Goal: Information Seeking & Learning: Learn about a topic

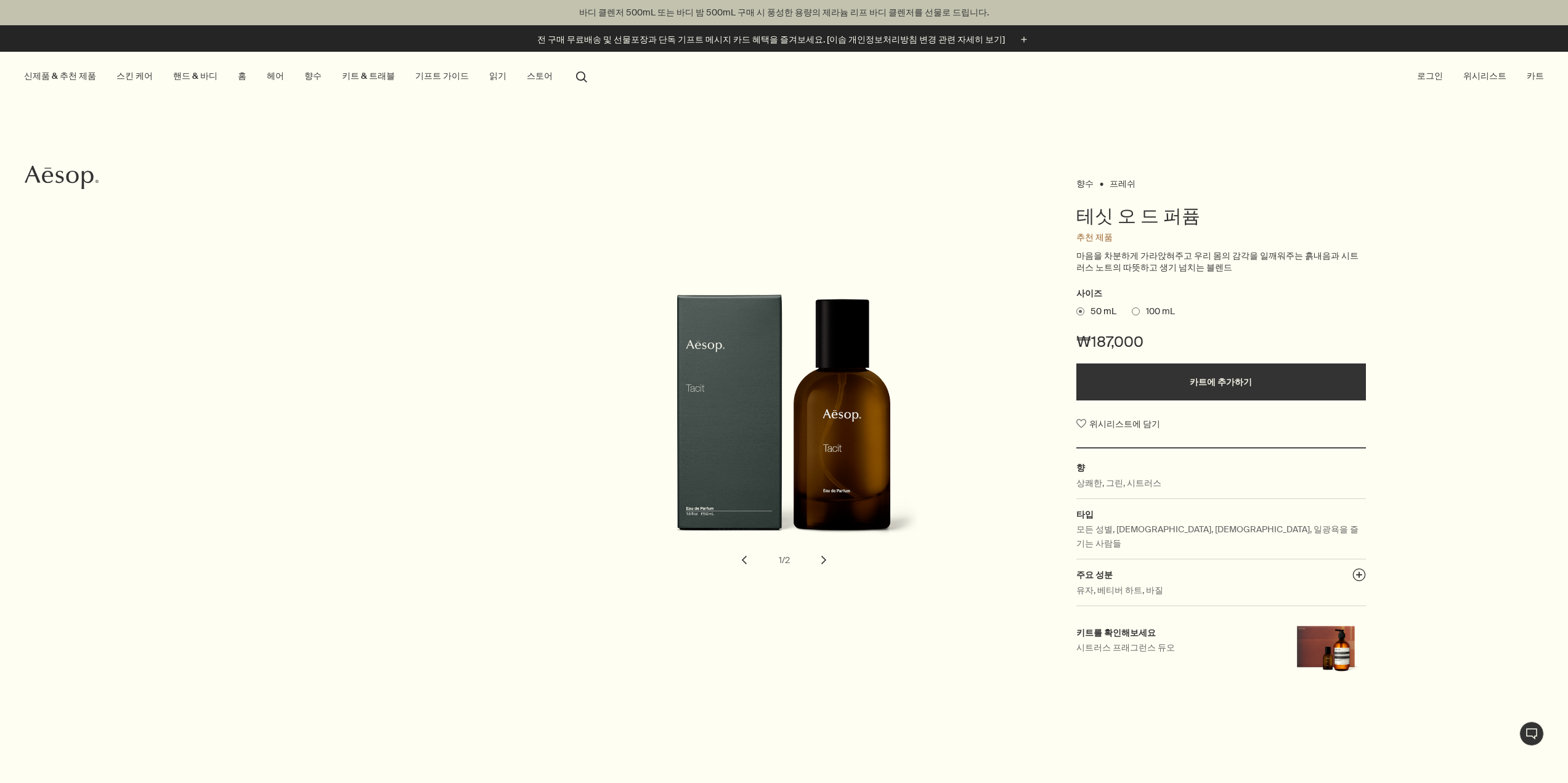
click at [821, 555] on button "chevron" at bounding box center [823, 560] width 27 height 27
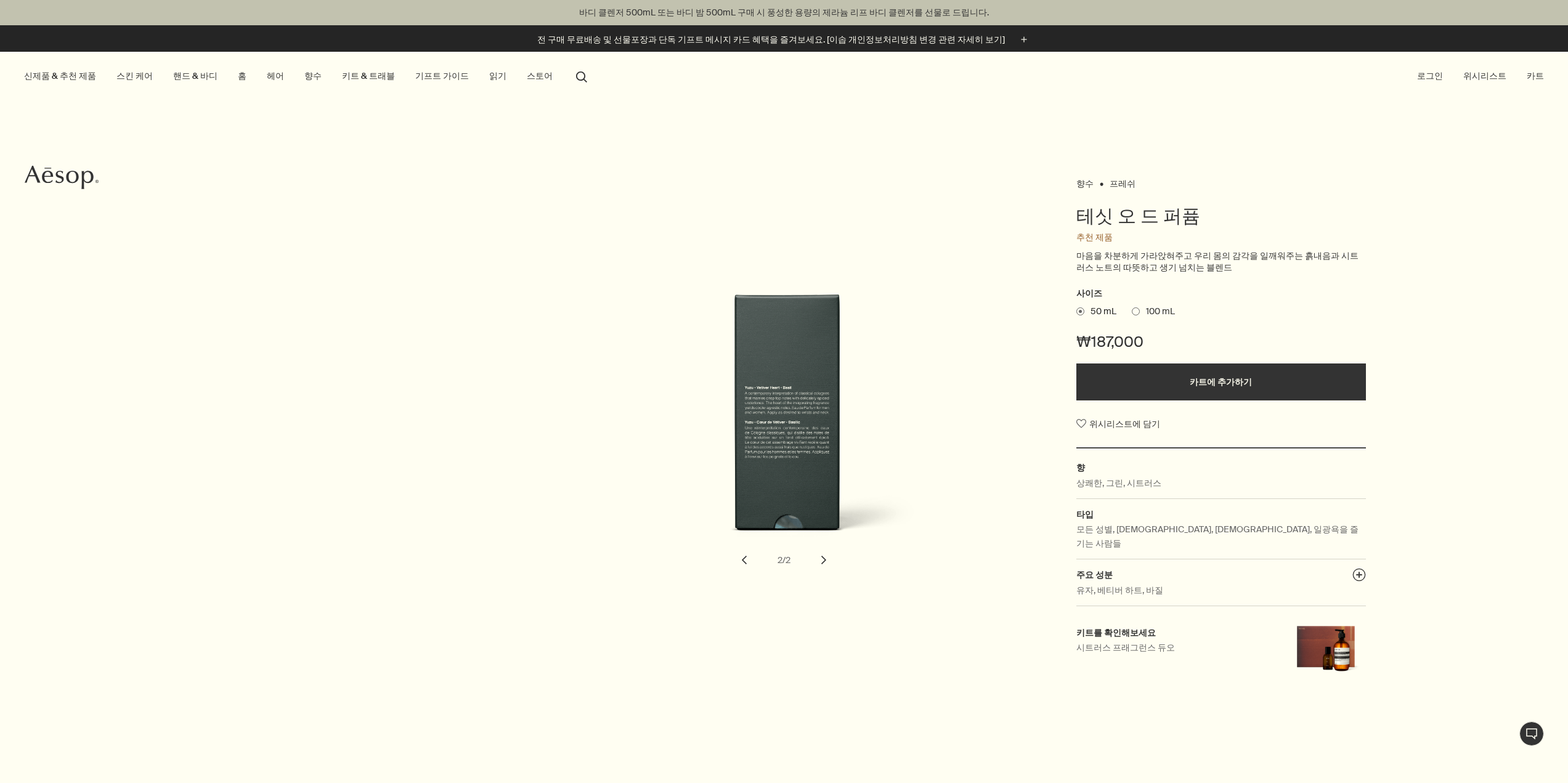
click at [748, 557] on button "chevron" at bounding box center [744, 560] width 27 height 27
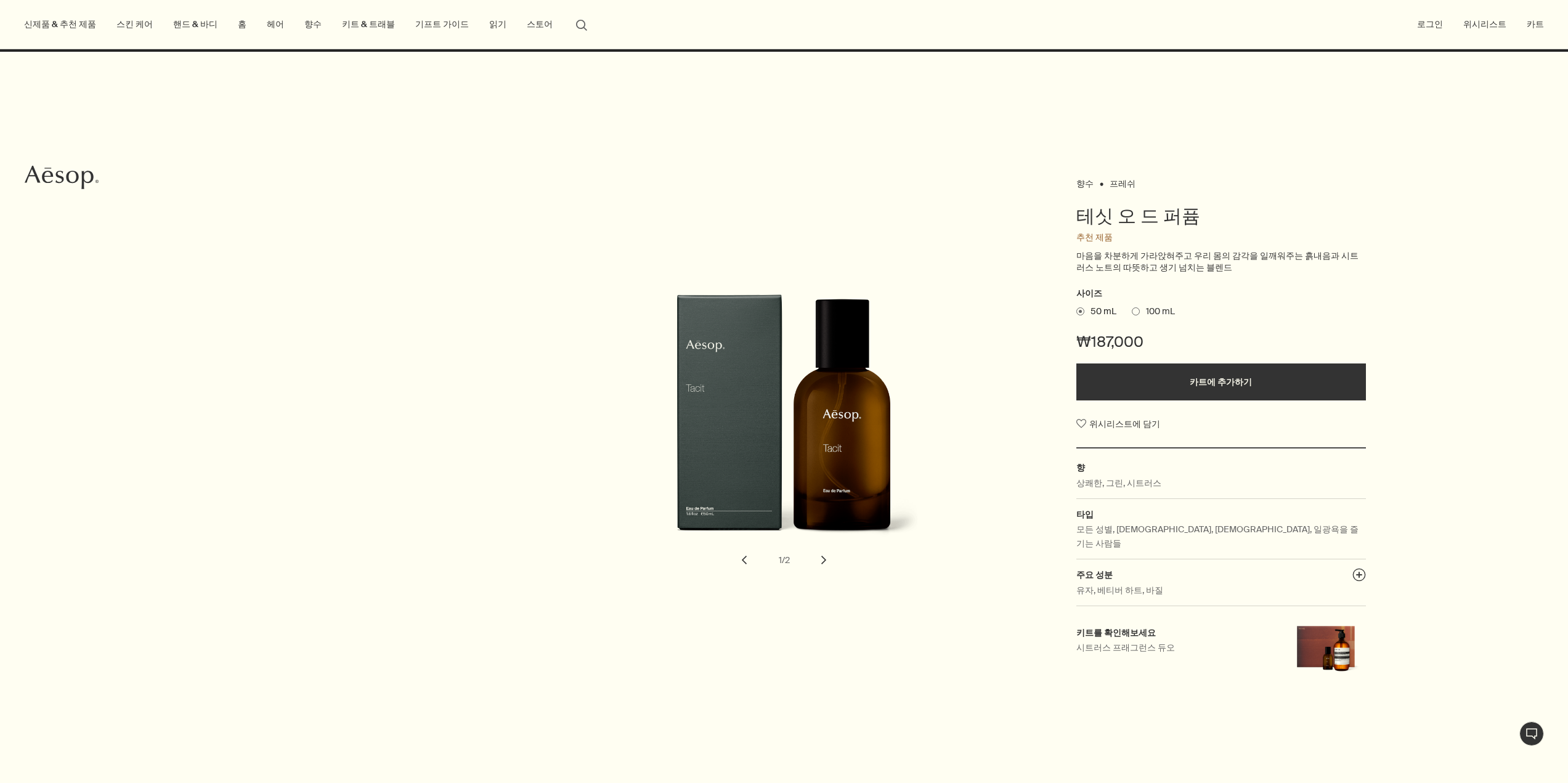
drag, startPoint x: 873, startPoint y: 429, endPoint x: 644, endPoint y: 61, distance: 433.4
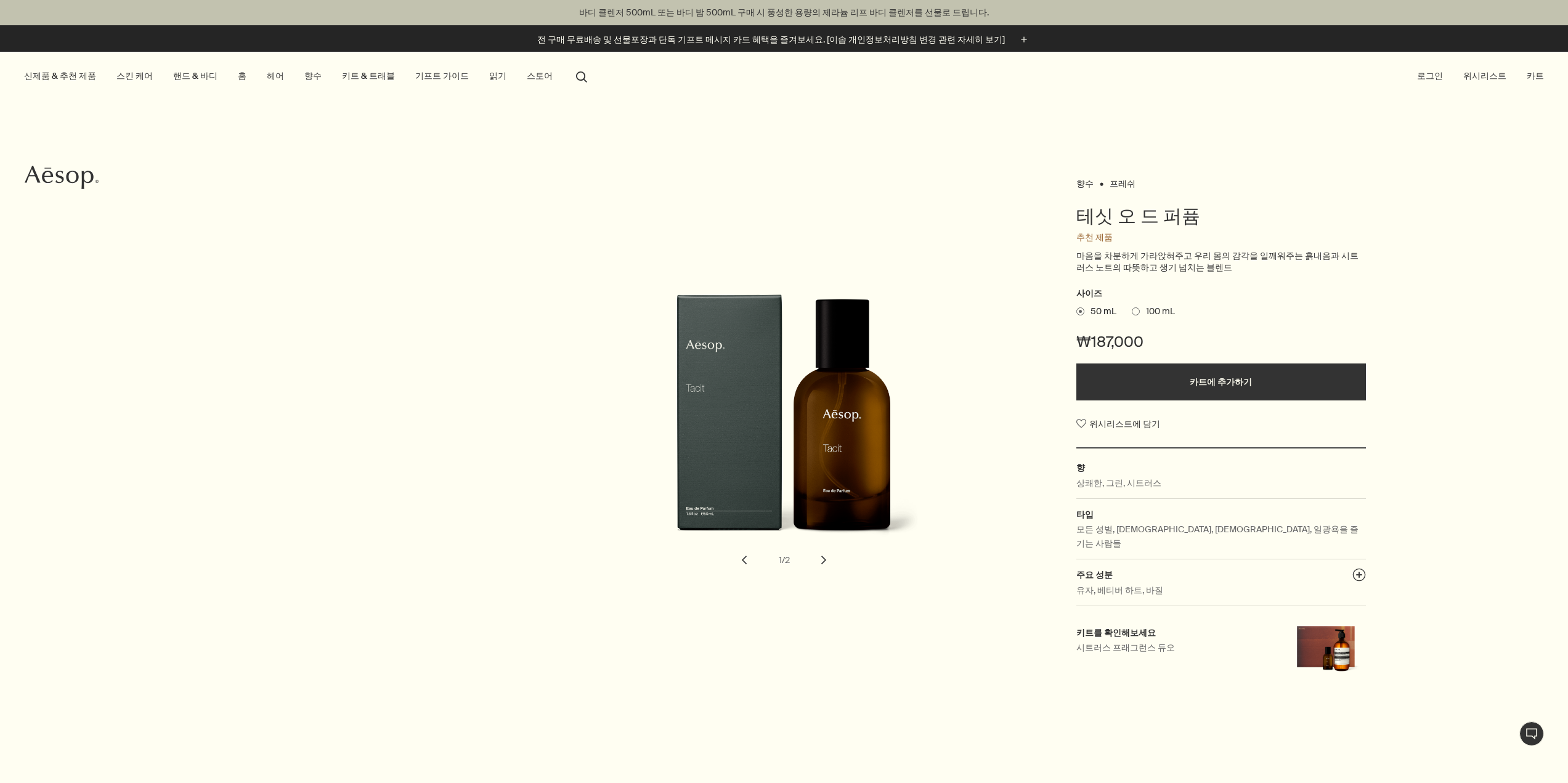
drag, startPoint x: 682, startPoint y: 300, endPoint x: 777, endPoint y: 362, distance: 113.4
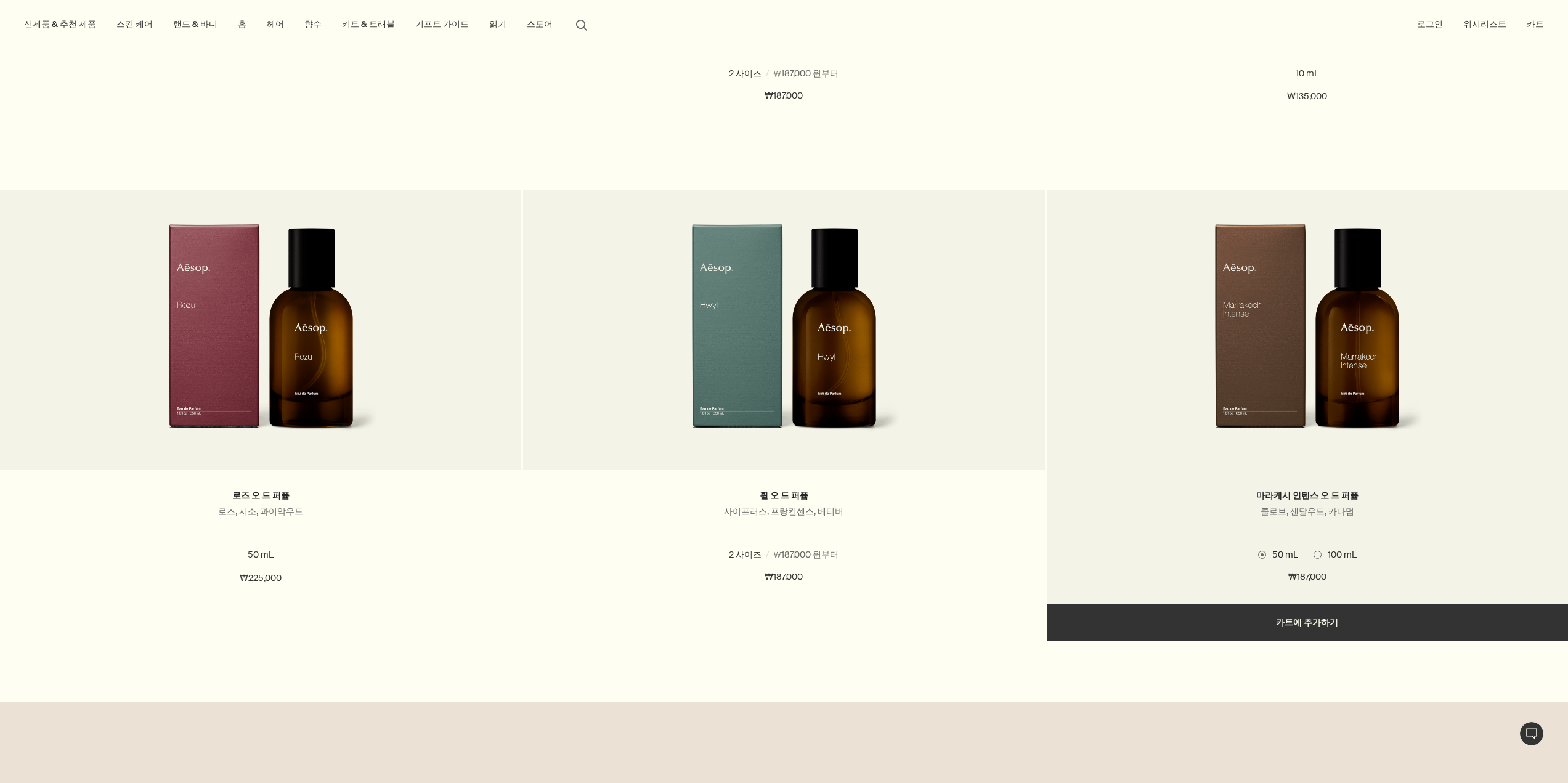
scroll to position [4375, 0]
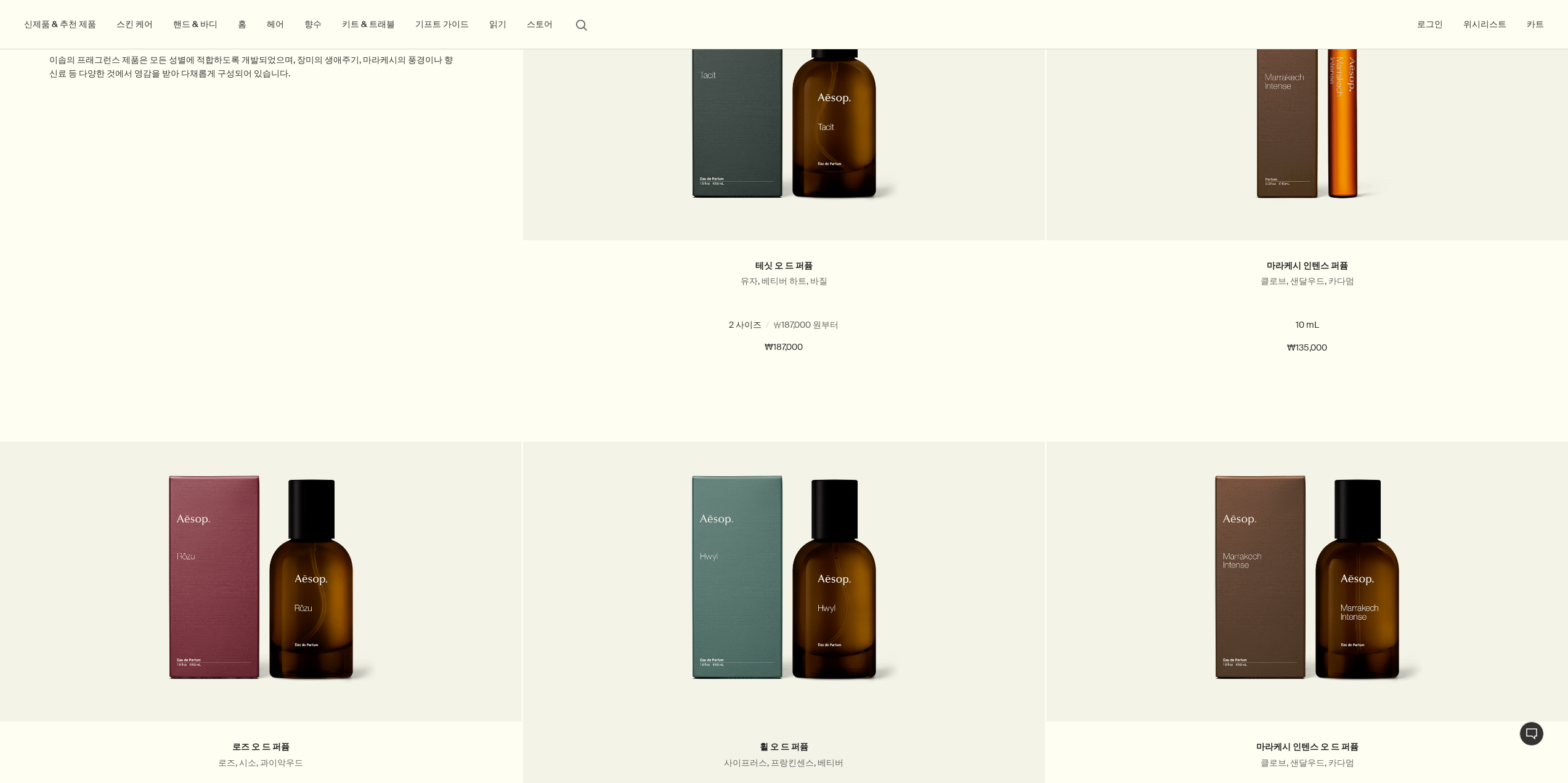
click at [743, 673] on img at bounding box center [784, 589] width 234 height 228
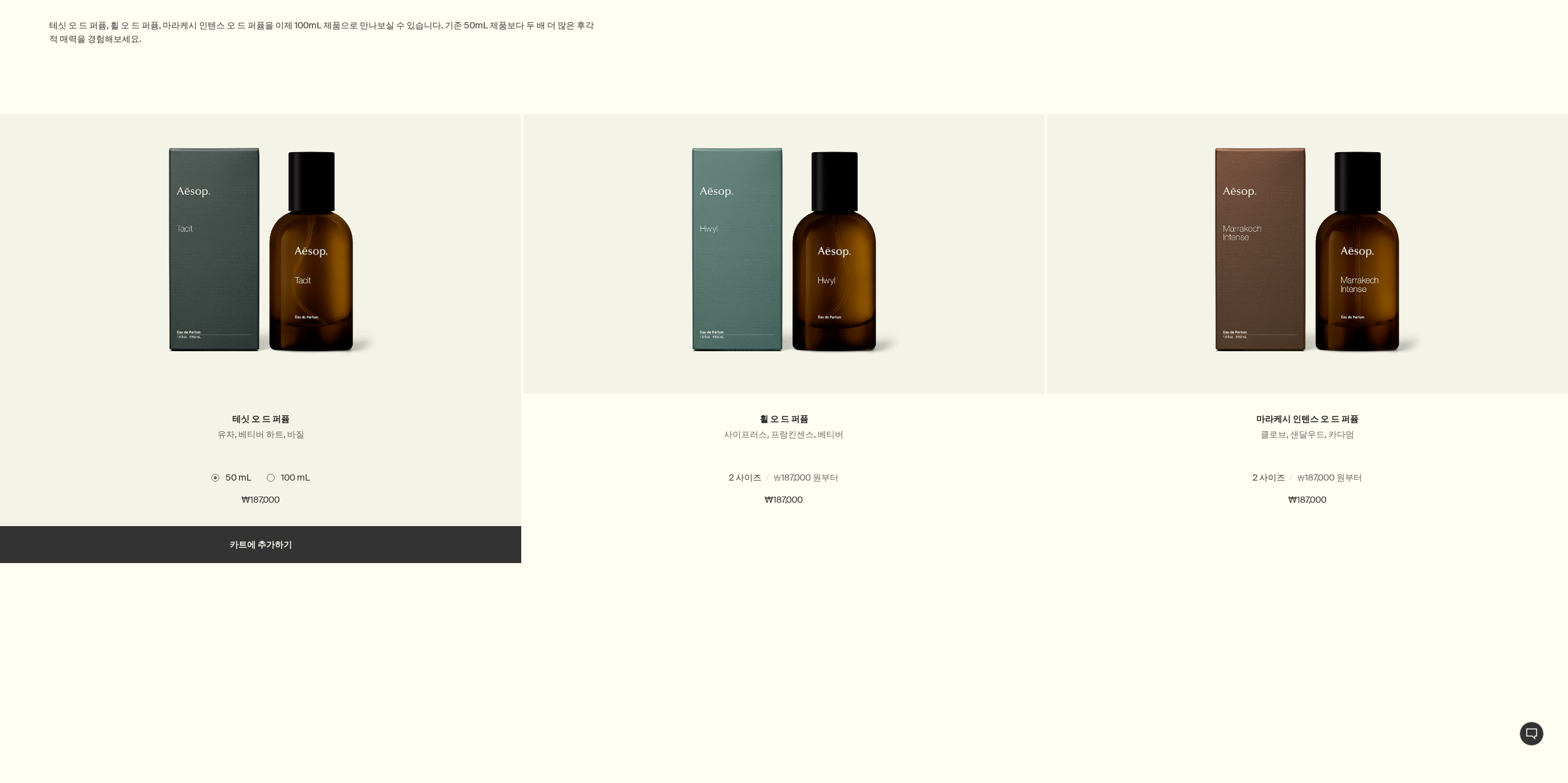
scroll to position [6778, 0]
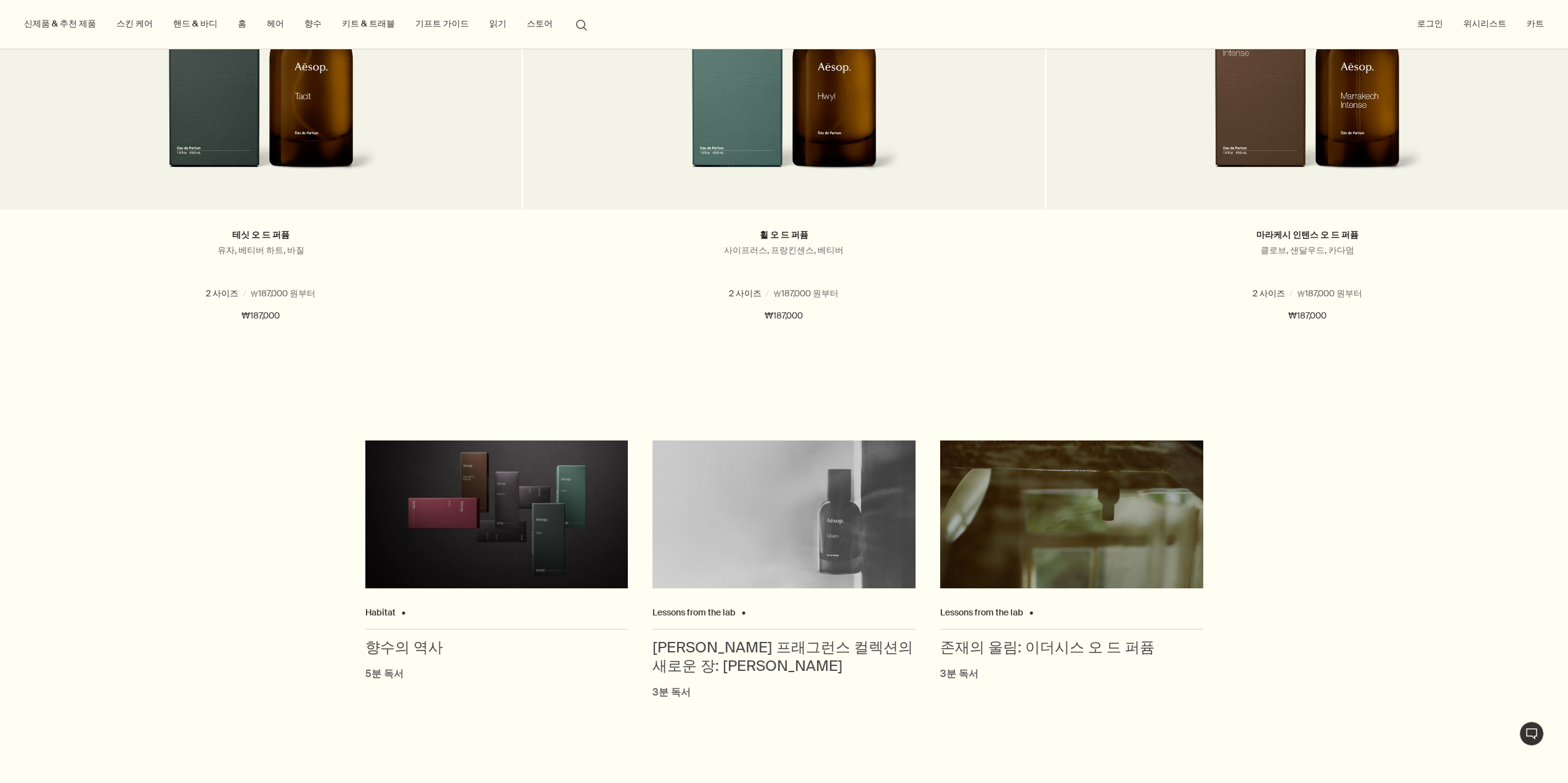
drag, startPoint x: 1124, startPoint y: 616, endPoint x: 783, endPoint y: 504, distance: 358.9
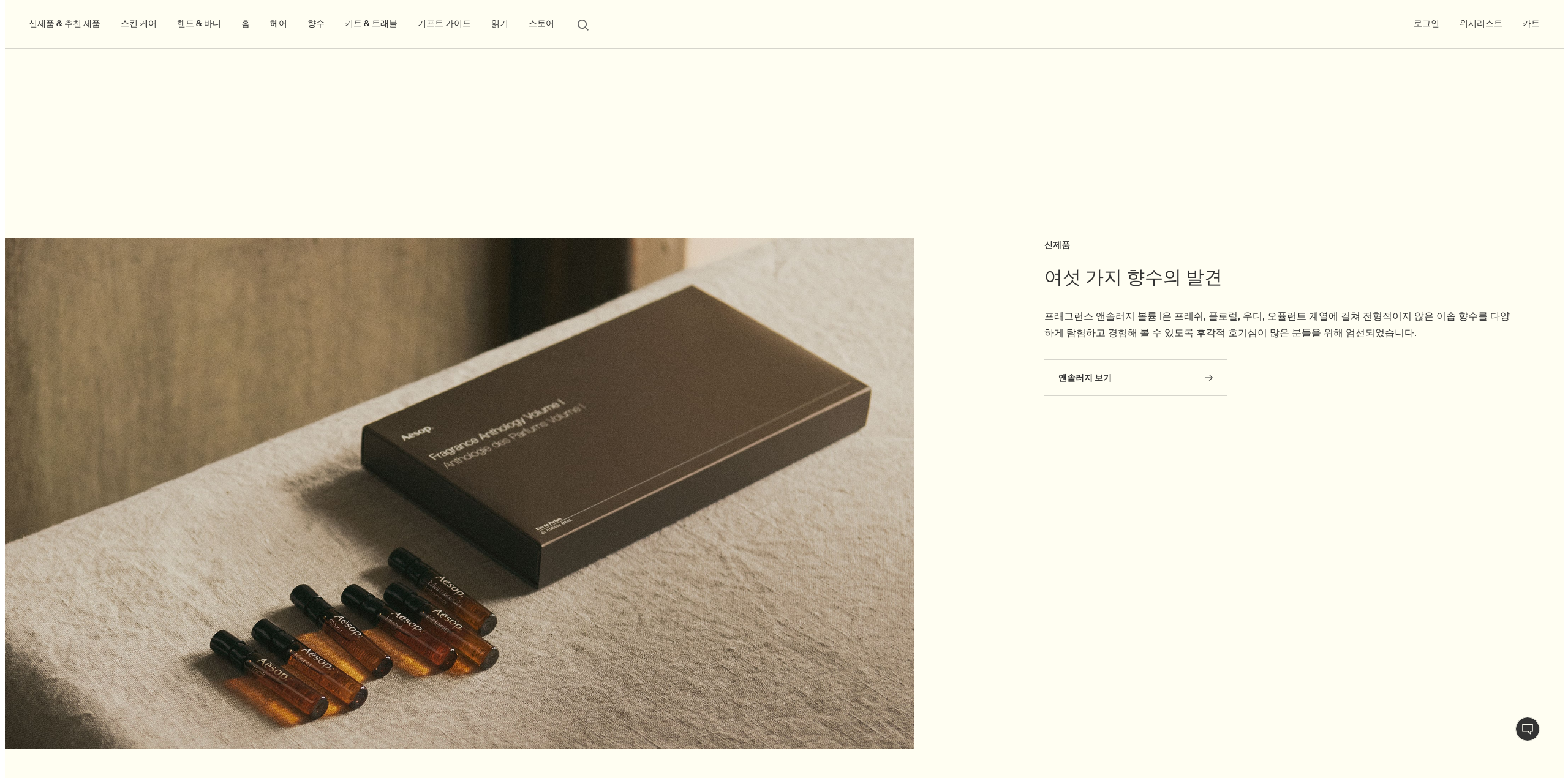
scroll to position [0, 0]
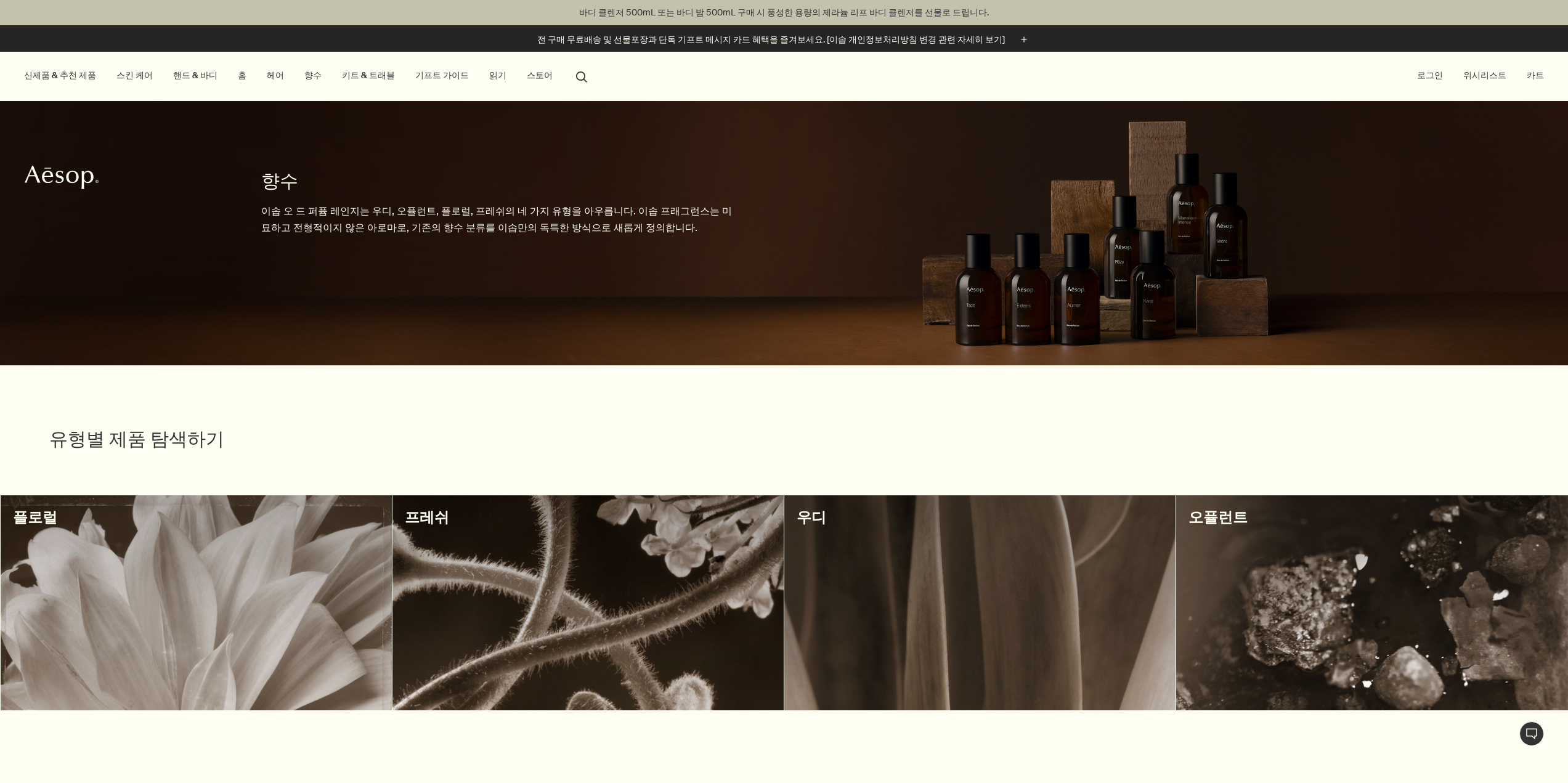
drag, startPoint x: 282, startPoint y: 499, endPoint x: 199, endPoint y: 284, distance: 230.5
click at [314, 75] on link "향수" at bounding box center [313, 76] width 22 height 17
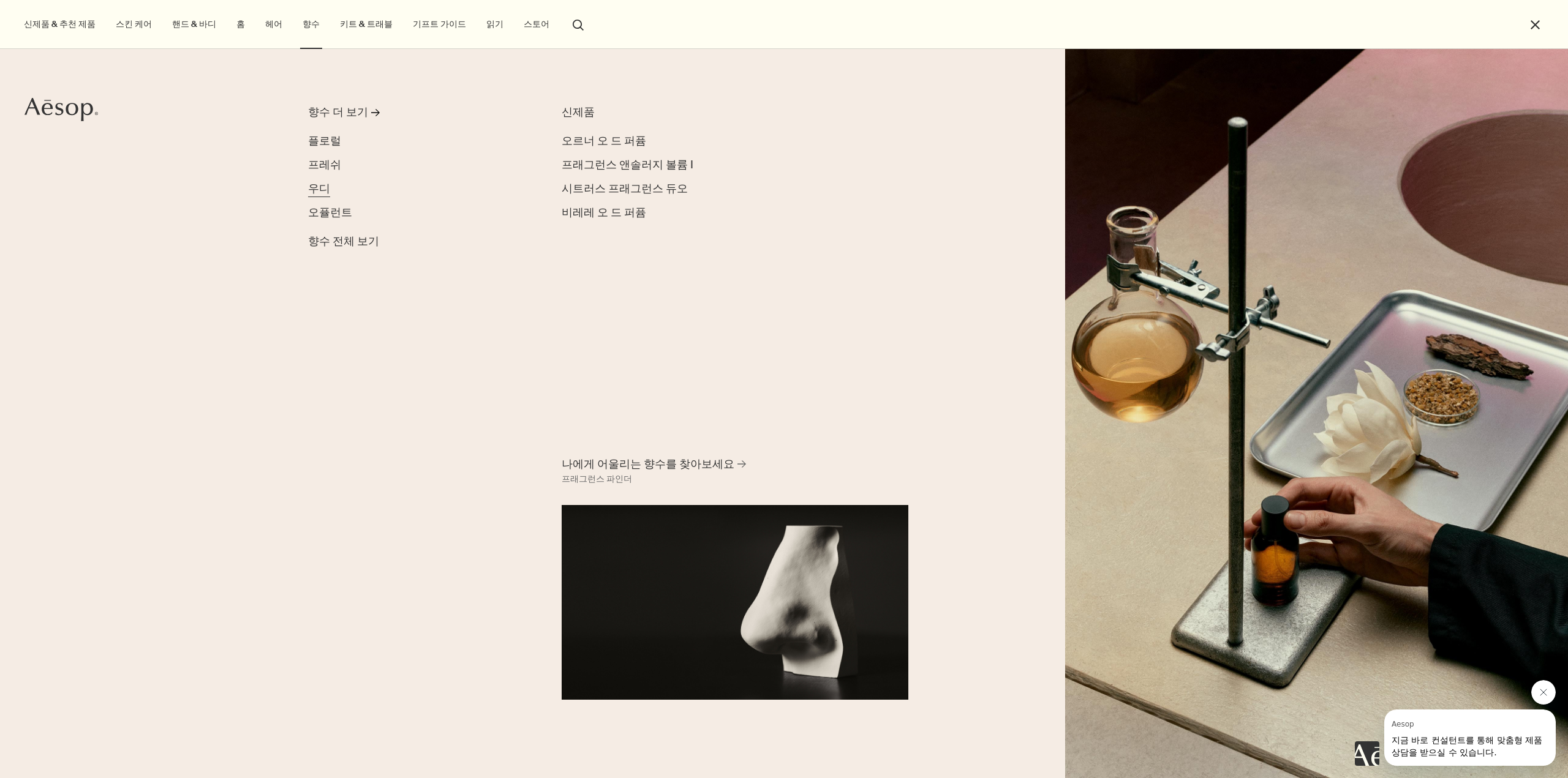
click at [320, 191] on span "우디" at bounding box center [318, 189] width 22 height 15
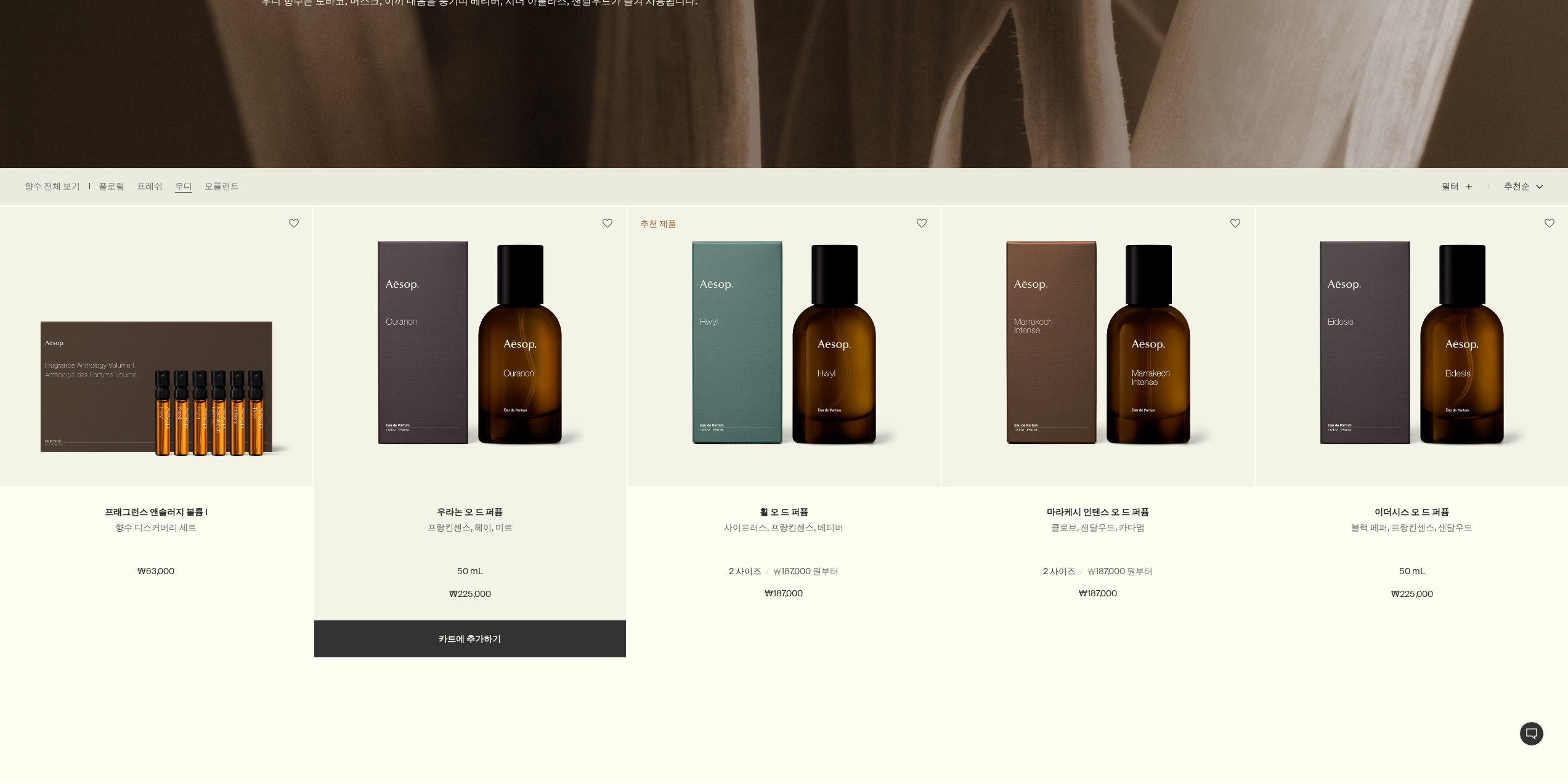
scroll to position [246, 0]
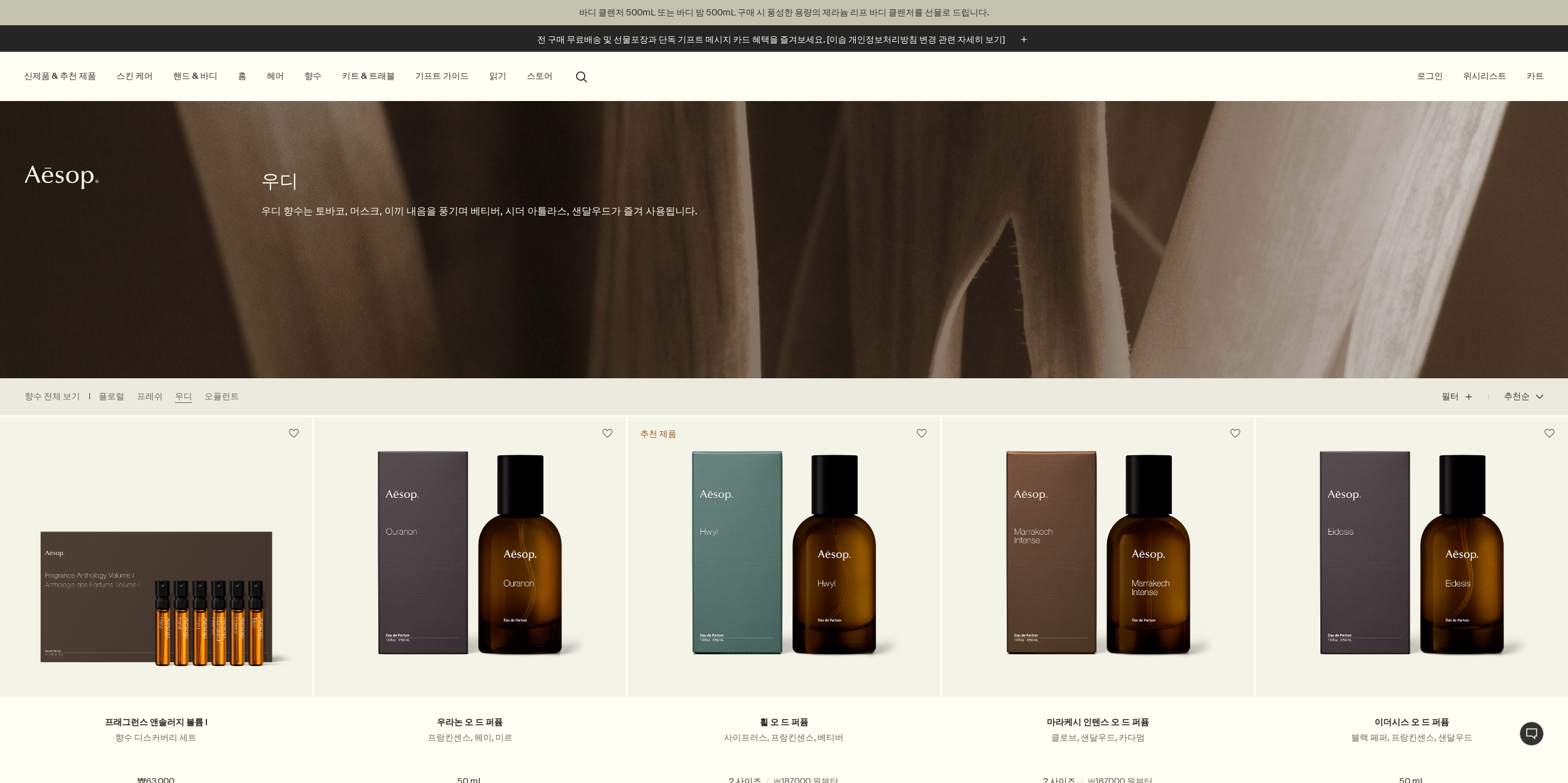
drag, startPoint x: 315, startPoint y: 78, endPoint x: 321, endPoint y: 83, distance: 7.8
click at [315, 78] on link "향수" at bounding box center [313, 76] width 22 height 17
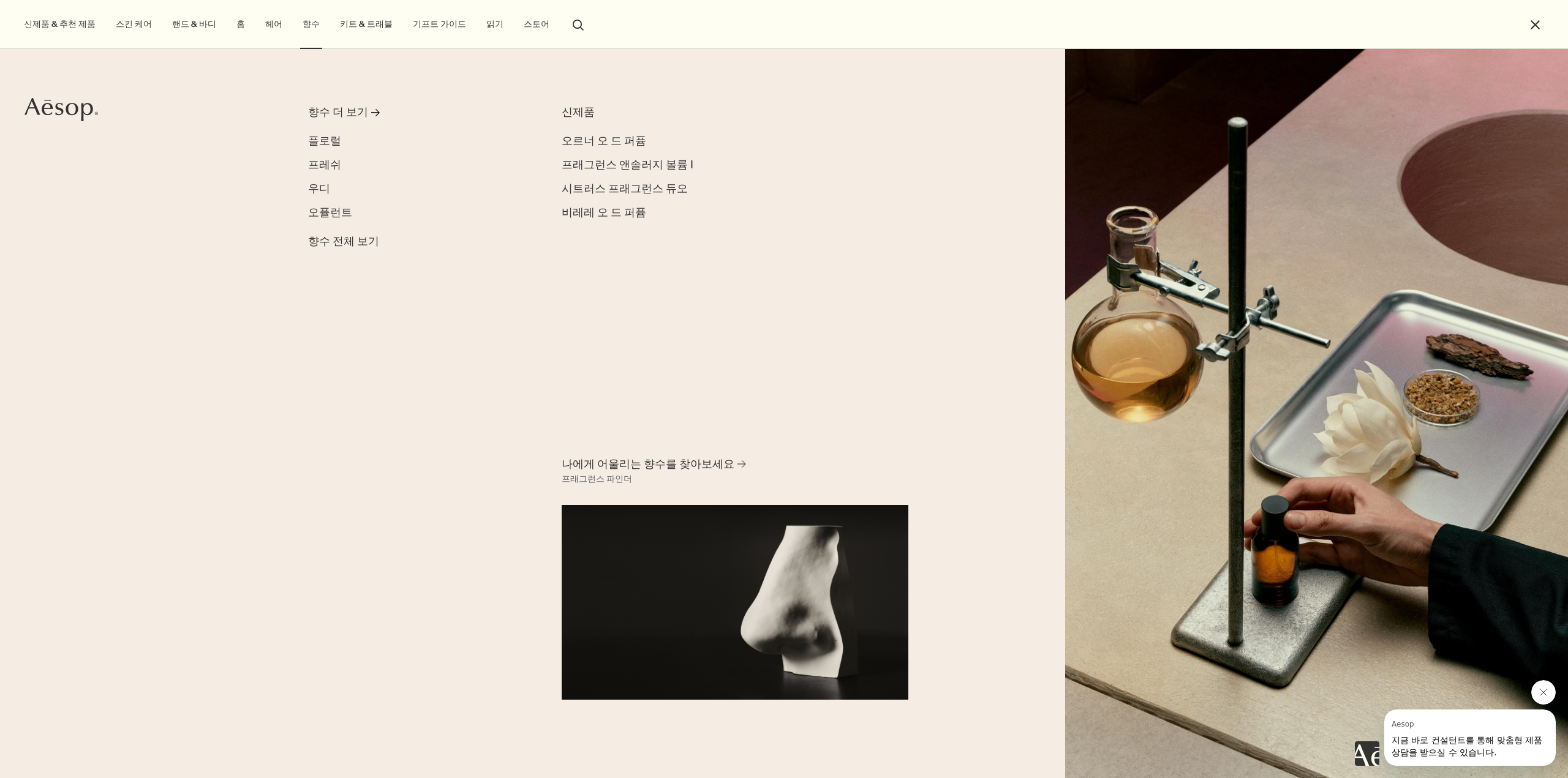
click at [1537, 690] on button "Aesop의 메시지 닫기" at bounding box center [1543, 692] width 24 height 24
click at [599, 466] on span "나에게 어울리는 향수를 찾아보세요" at bounding box center [648, 464] width 173 height 16
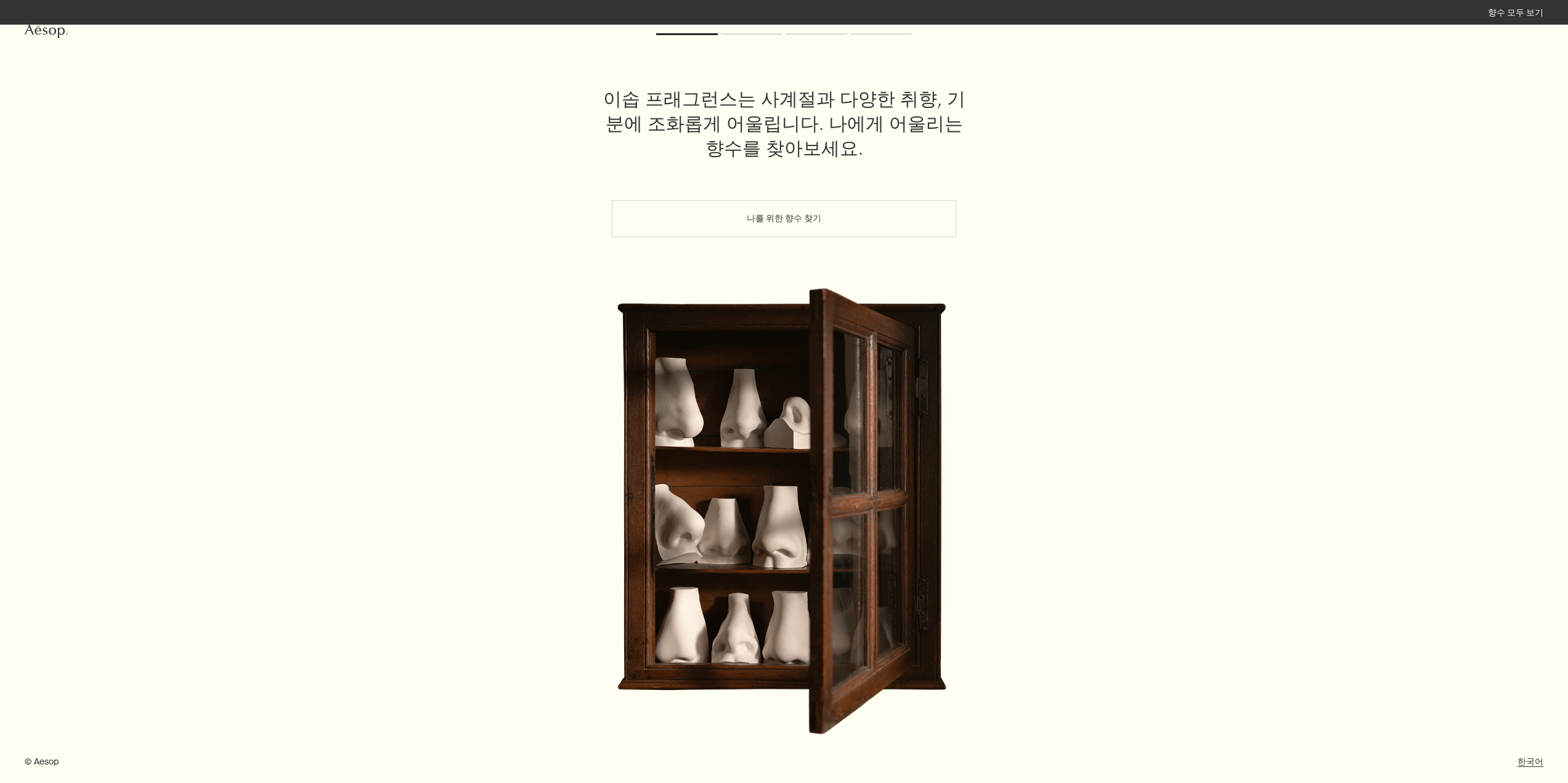
scroll to position [25, 0]
